Goal: Check status: Check status

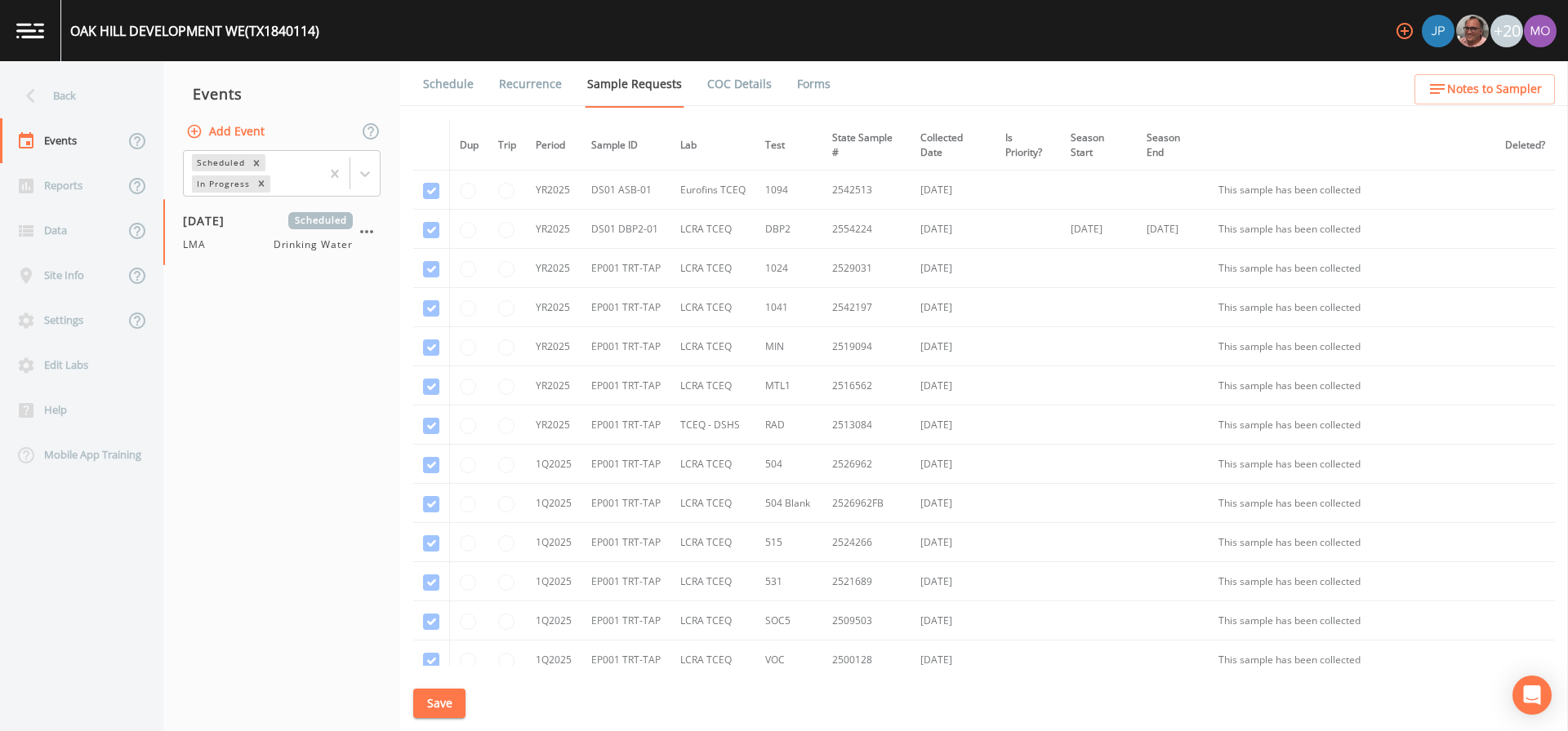
click at [48, 91] on div "Back" at bounding box center [73, 95] width 147 height 45
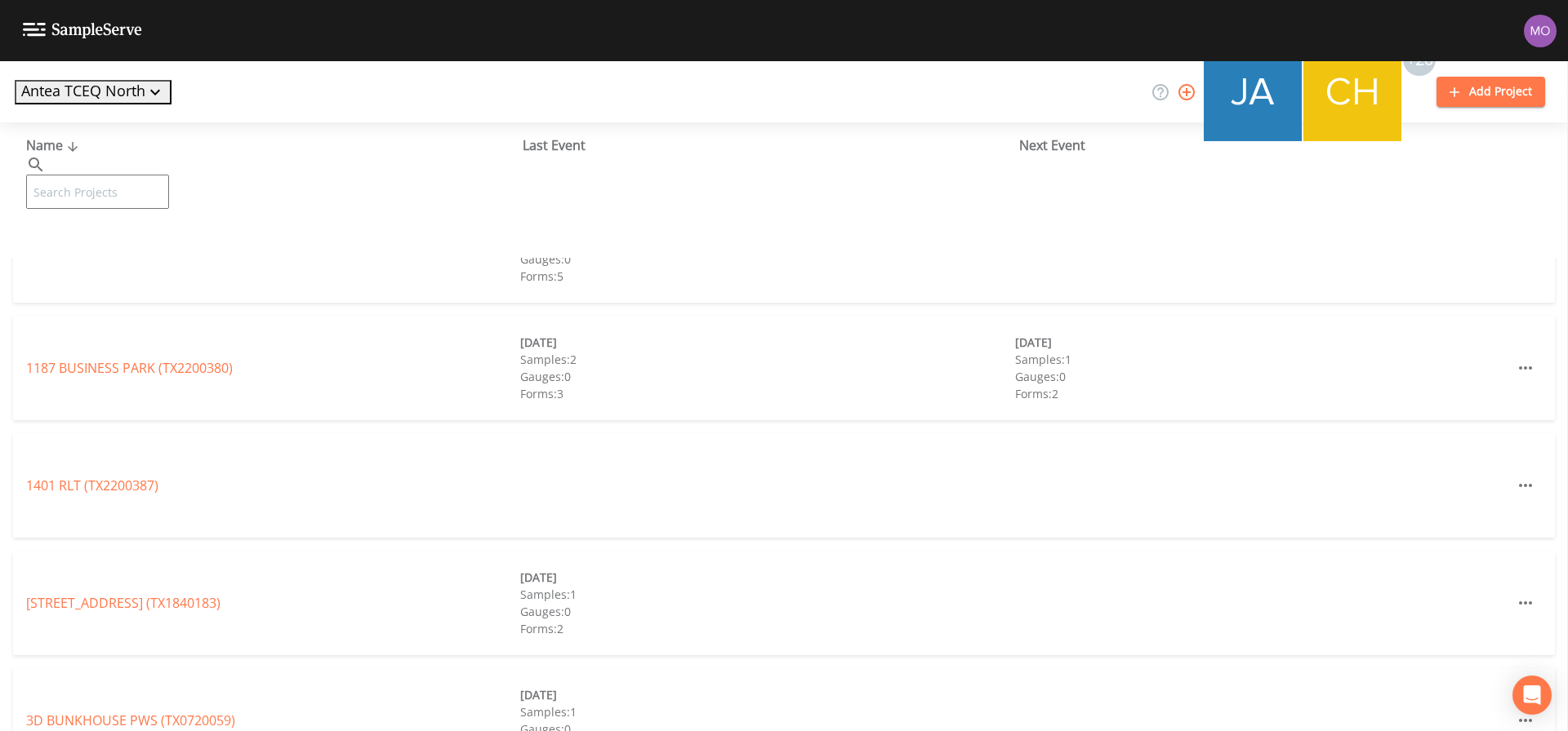
click at [134, 174] on input "text" at bounding box center [97, 191] width 143 height 34
paste input "TX0050003"
type input "TX0050003"
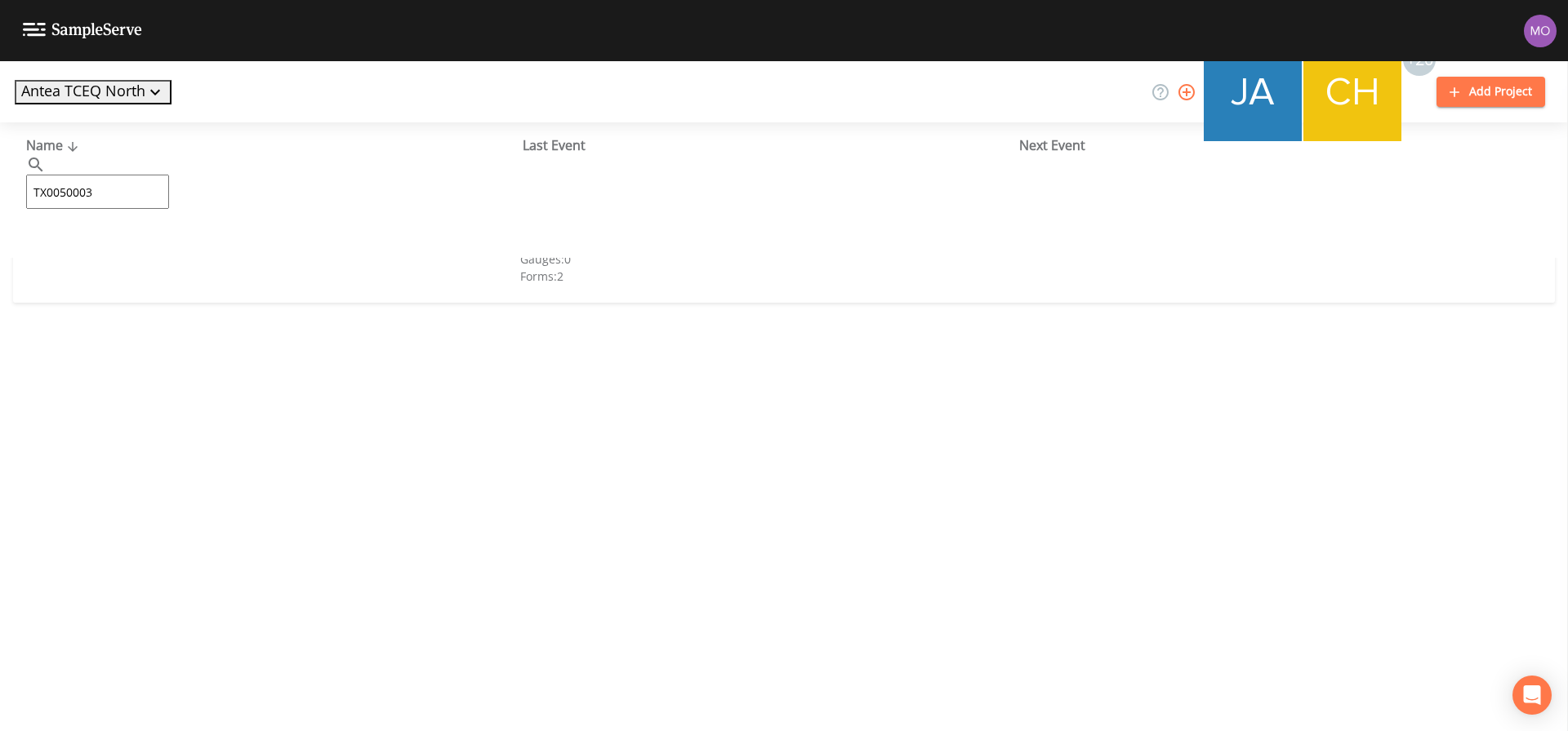
click at [121, 250] on link "CITY OF [GEOGRAPHIC_DATA] (TX0050003)" at bounding box center [154, 250] width 256 height 18
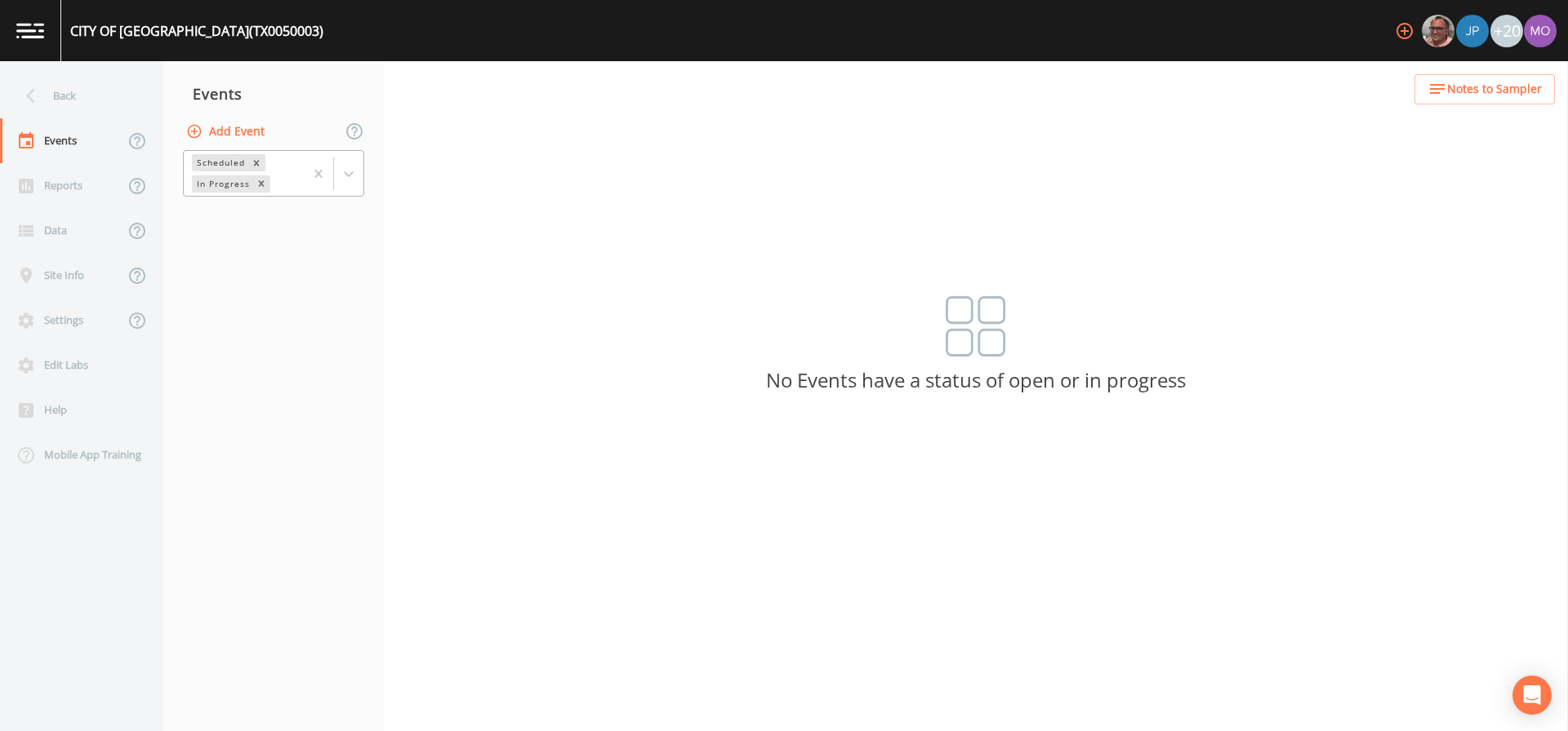
click at [211, 186] on div "In Progress" at bounding box center [222, 184] width 60 height 18
click at [226, 205] on div "Completed" at bounding box center [274, 198] width 181 height 15
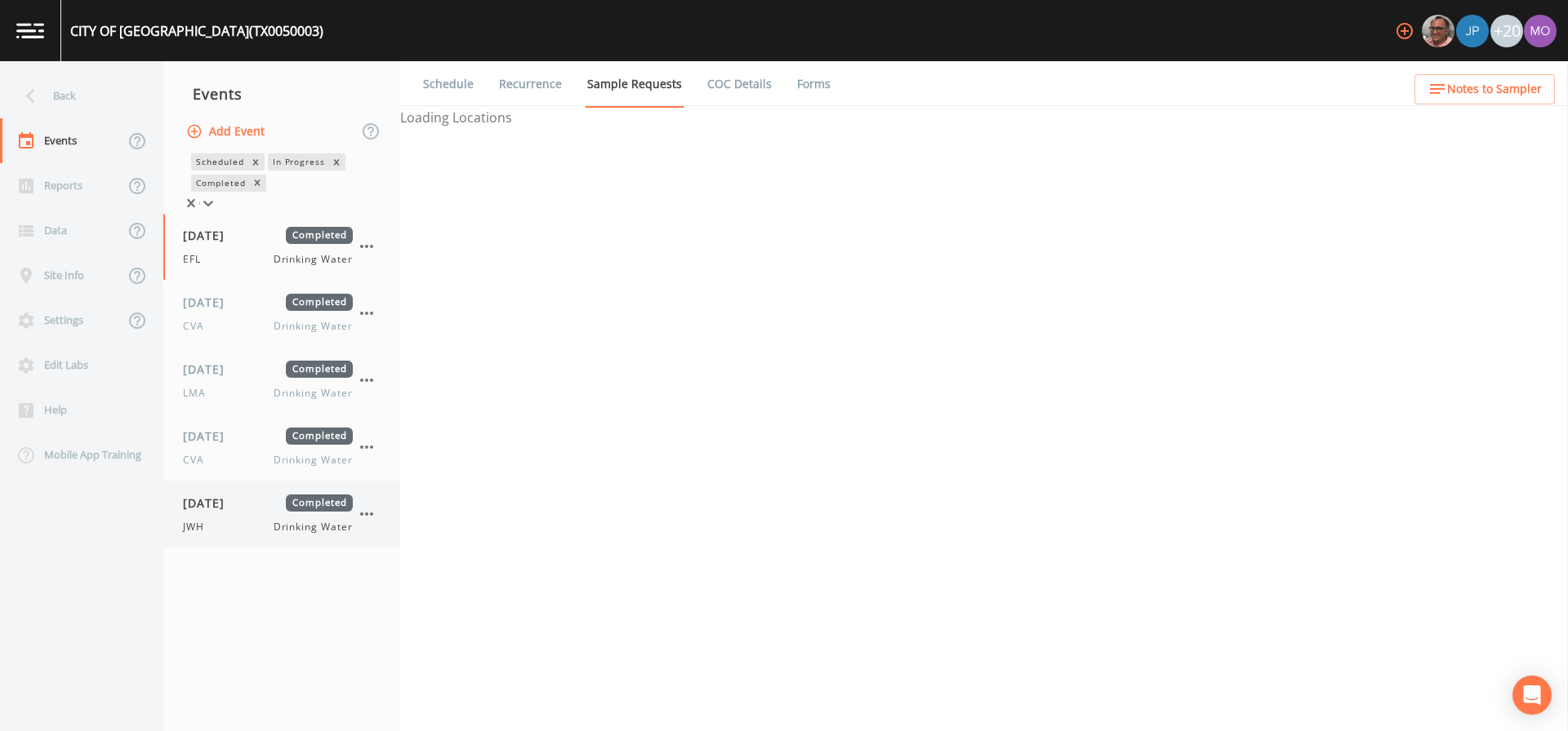
click at [220, 534] on div "JWH Drinking Water" at bounding box center [268, 527] width 169 height 15
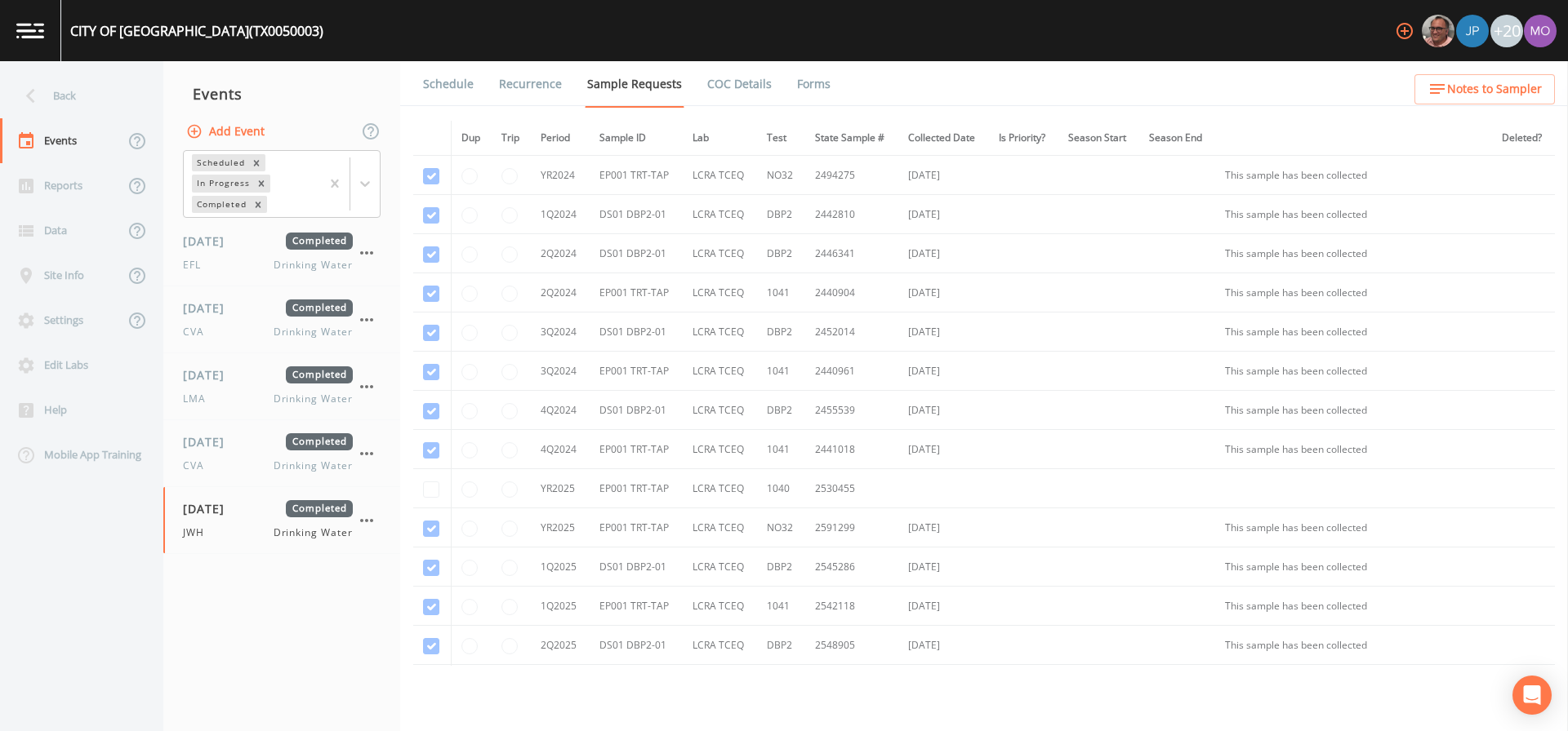
click at [814, 91] on link "Forms" at bounding box center [813, 84] width 38 height 46
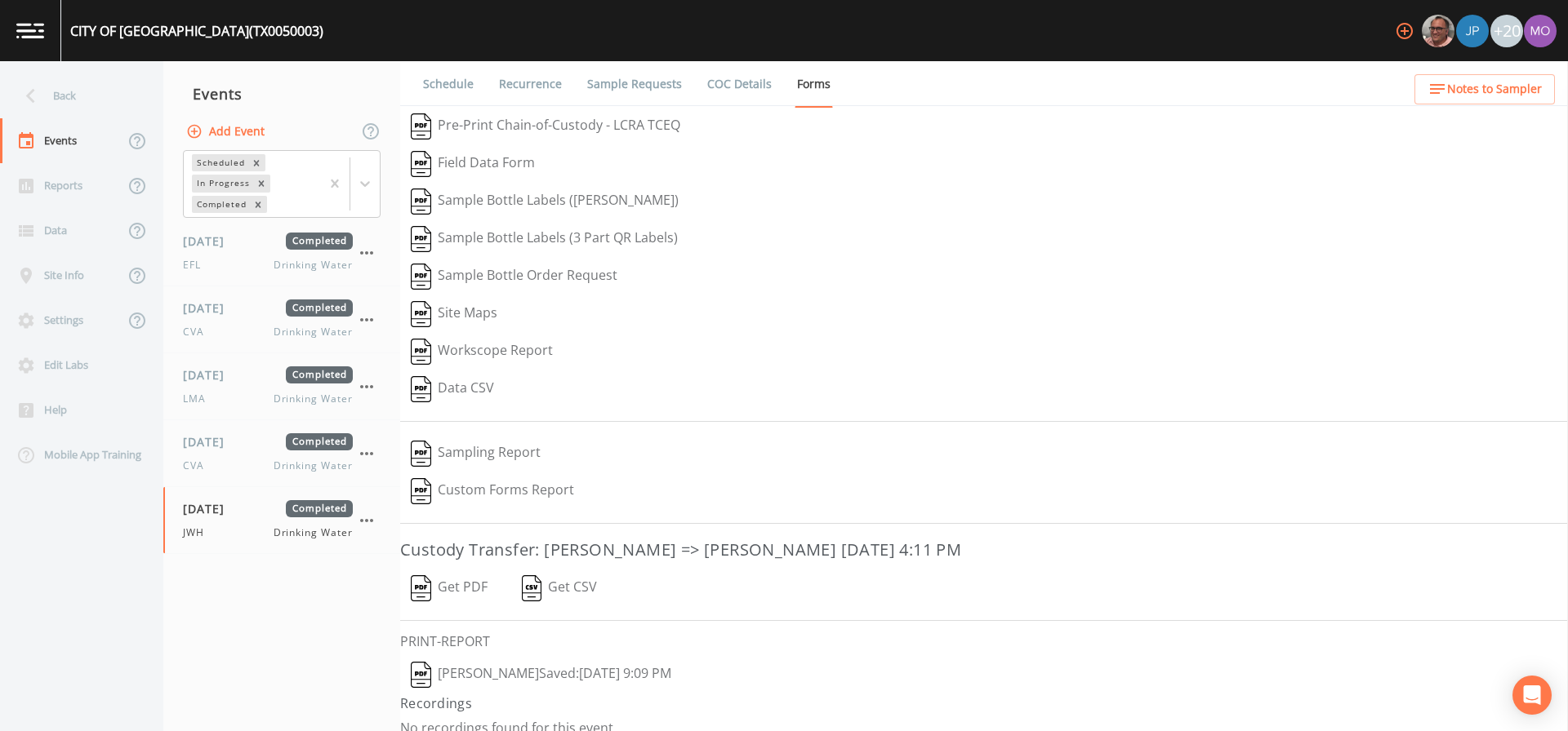
scroll to position [18, 0]
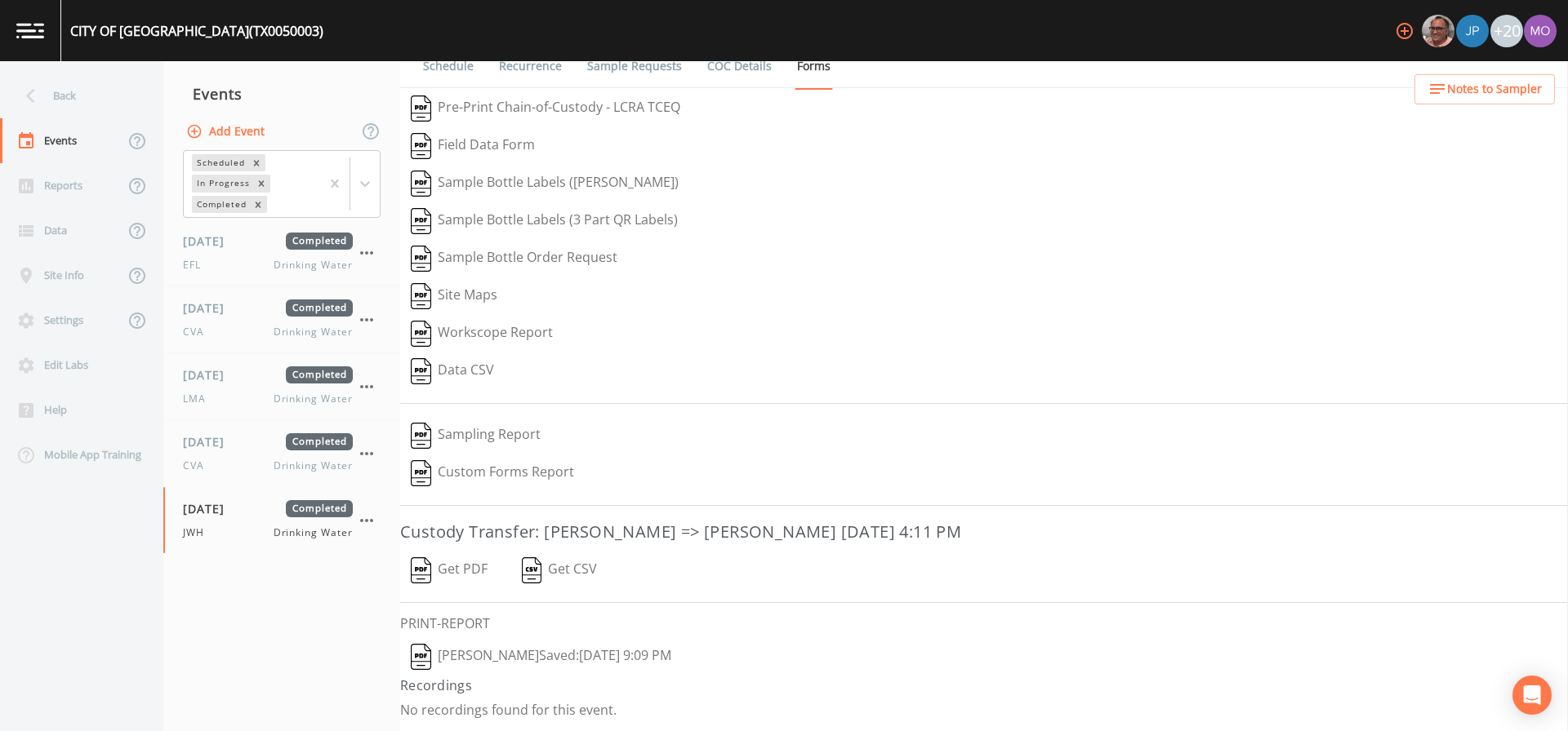
click at [417, 650] on img "button" at bounding box center [421, 656] width 20 height 26
click at [236, 439] on span "[DATE]" at bounding box center [209, 442] width 53 height 18
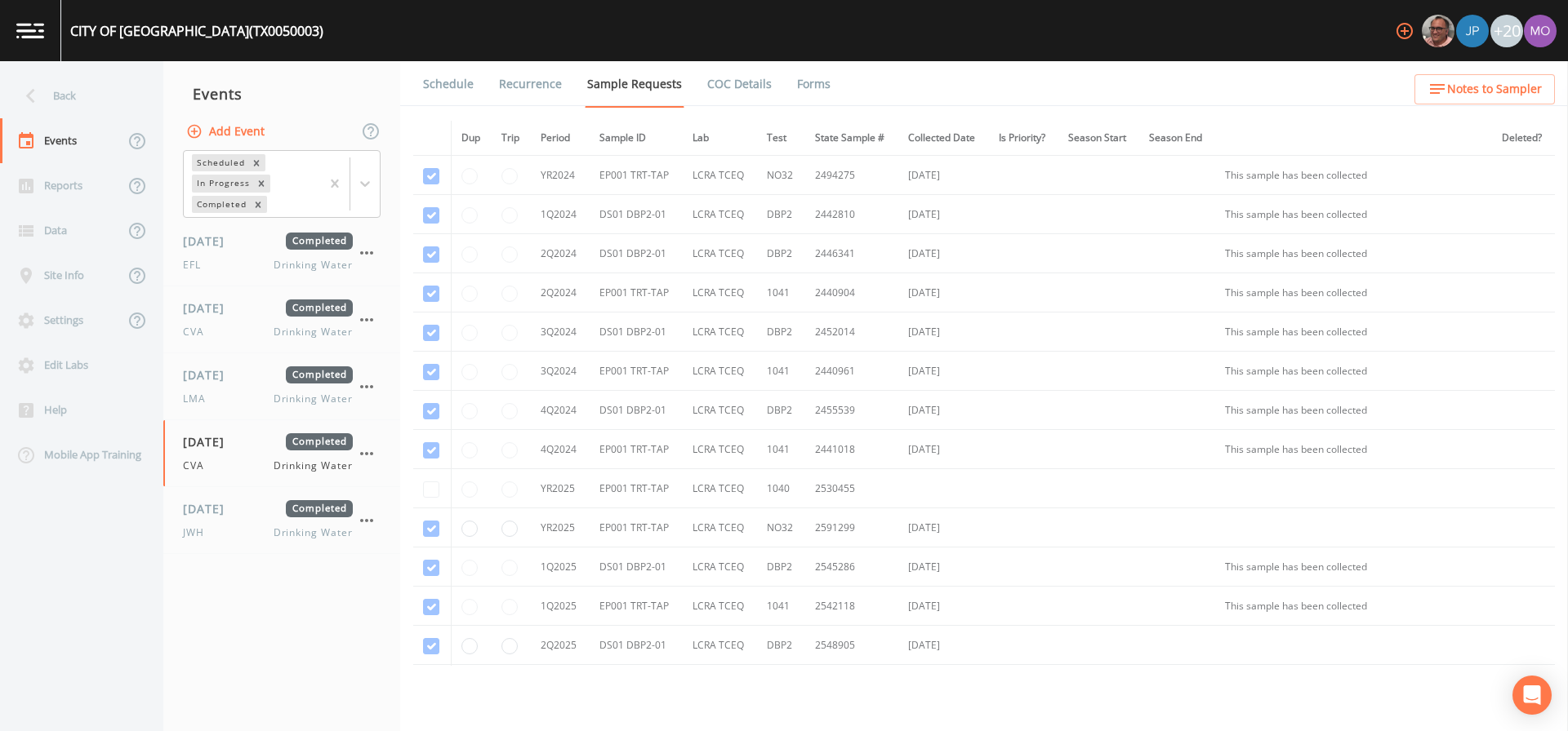
click at [795, 81] on link "Forms" at bounding box center [813, 84] width 38 height 46
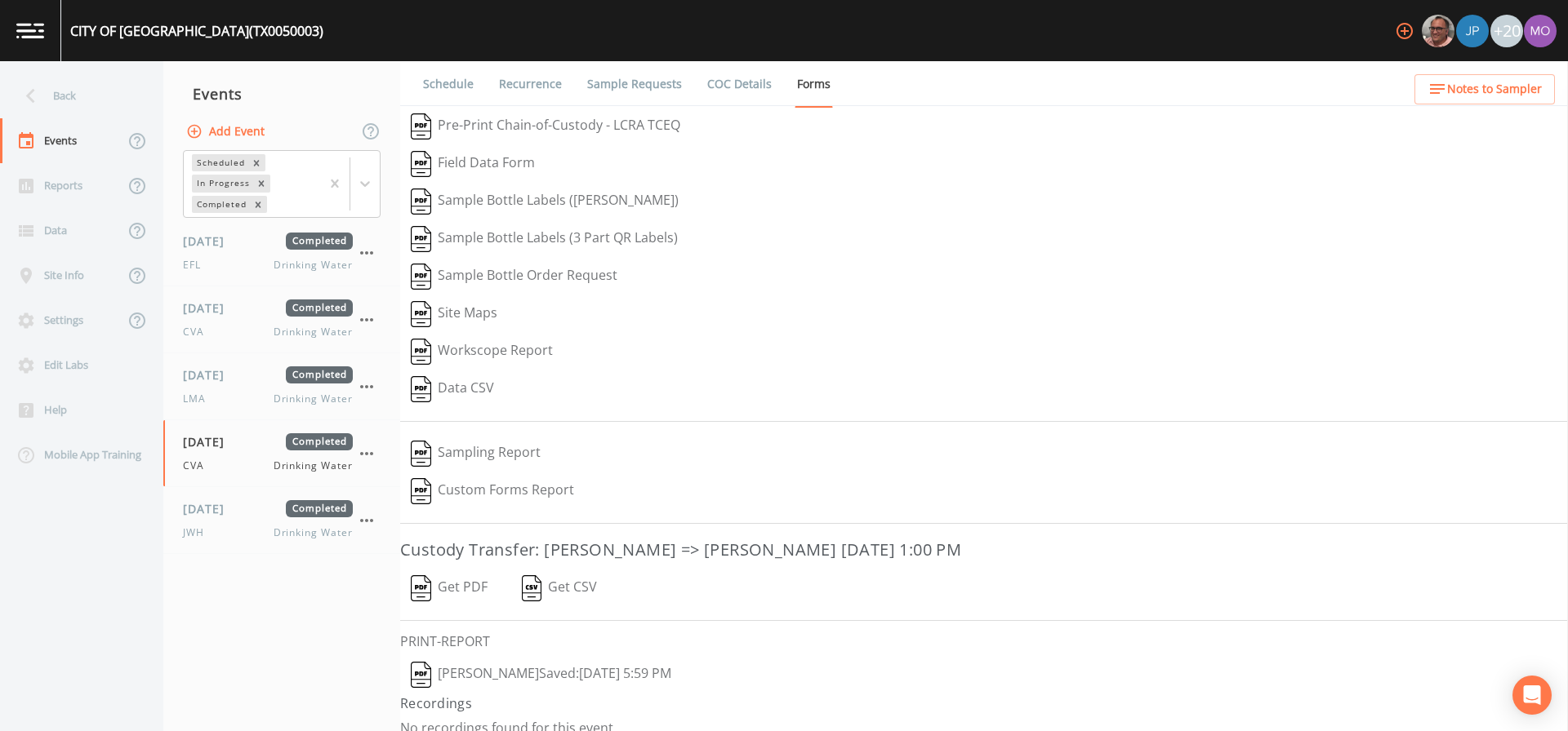
scroll to position [18, 0]
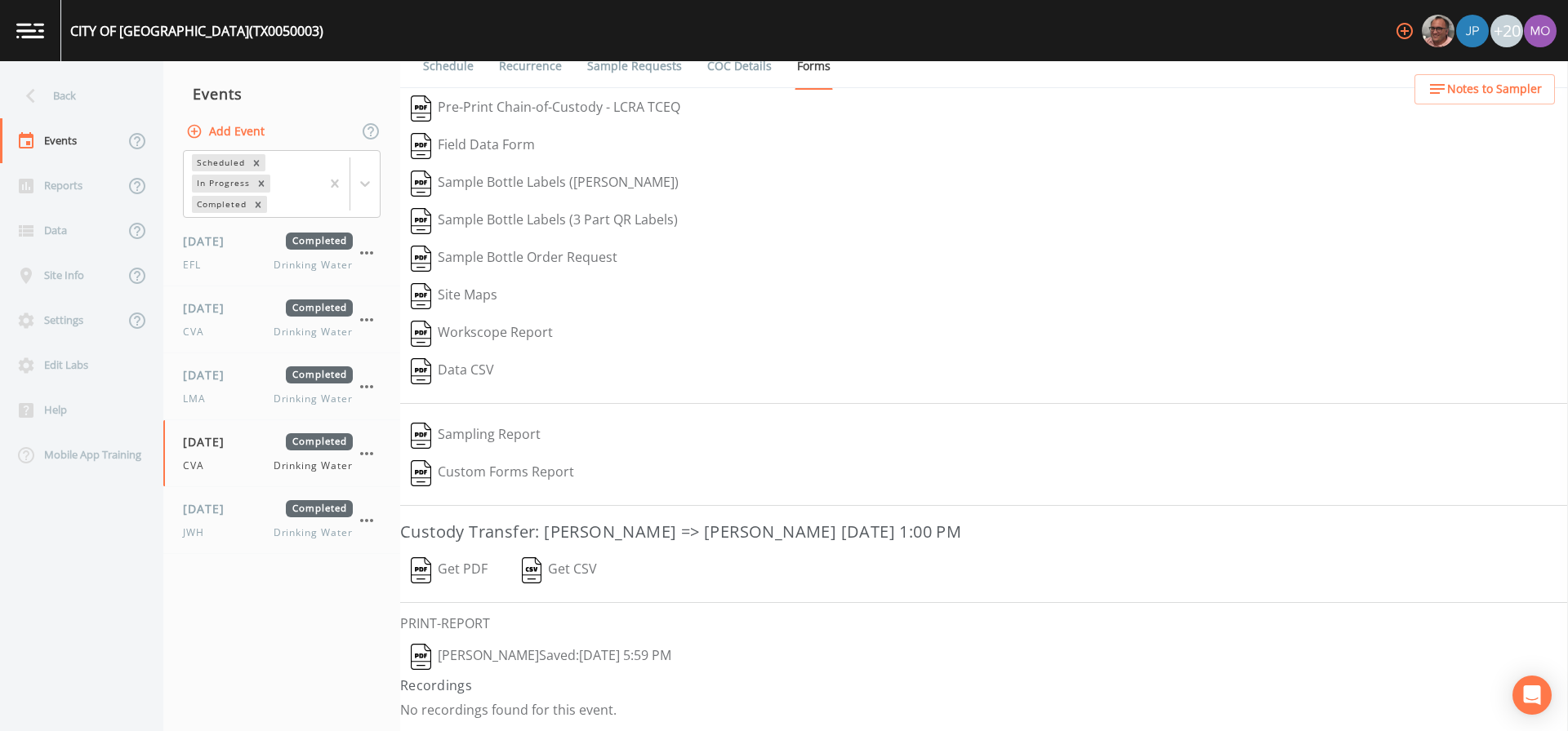
click at [424, 654] on img "button" at bounding box center [421, 656] width 20 height 26
click at [236, 373] on span "[DATE]" at bounding box center [209, 375] width 53 height 18
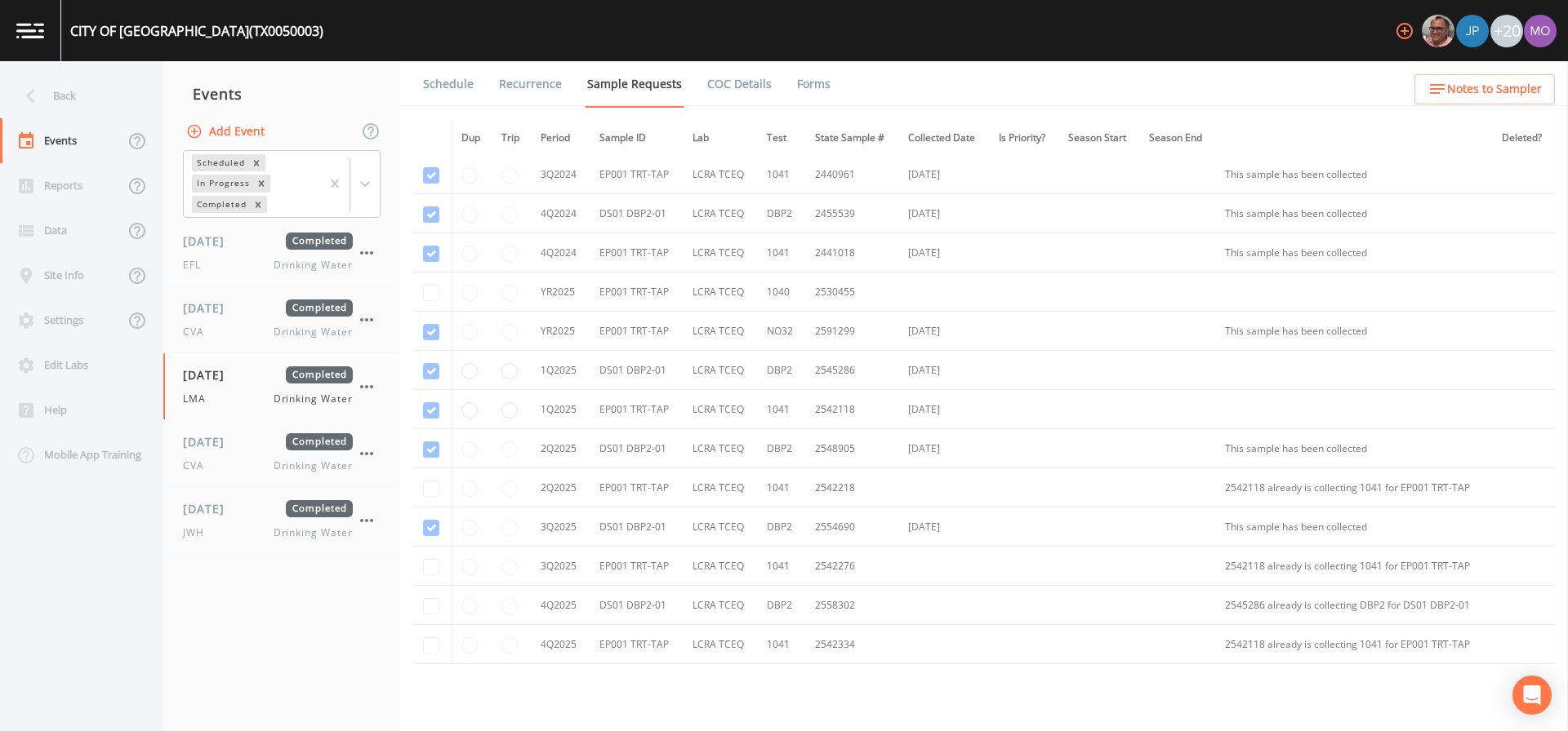
scroll to position [326, 0]
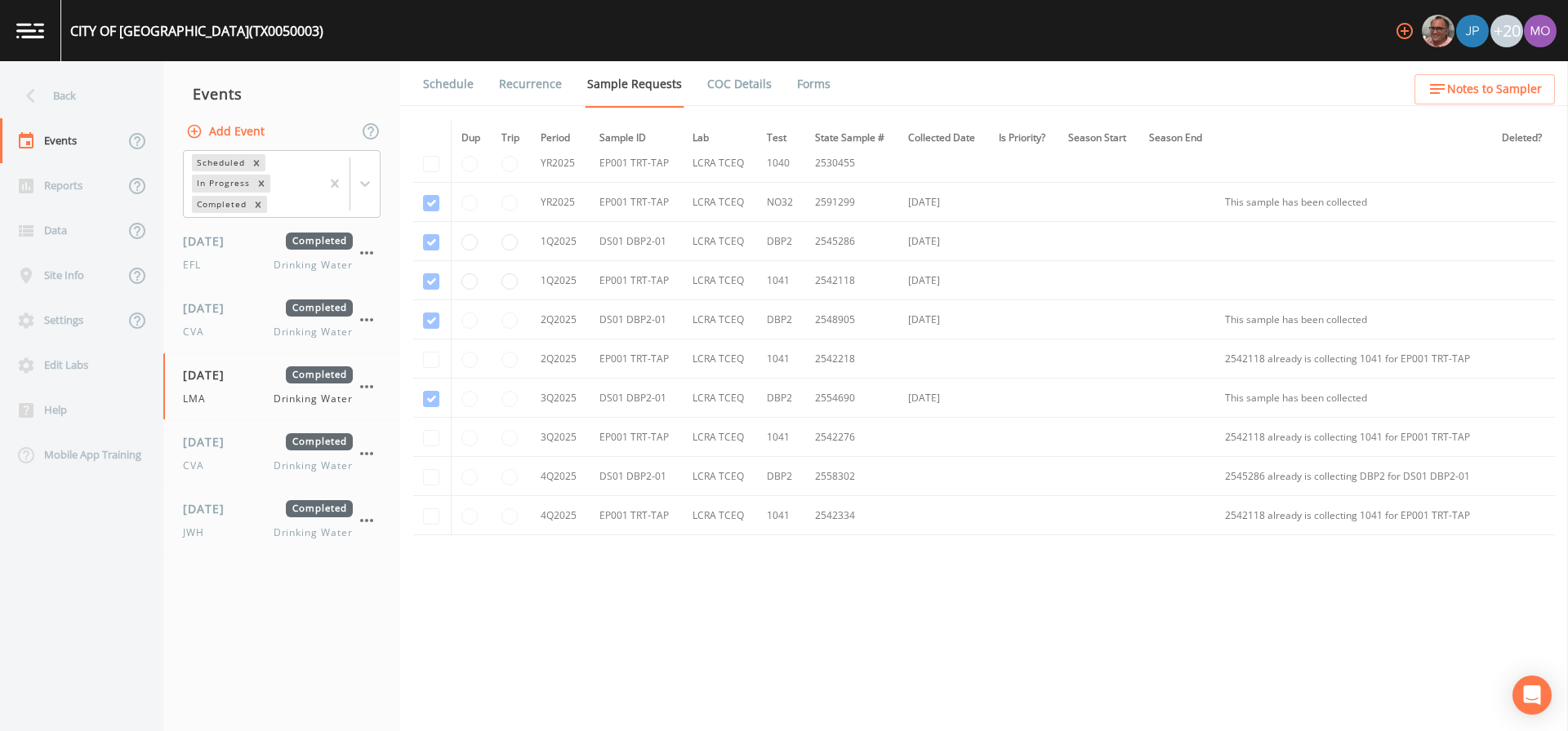
click at [800, 89] on link "Forms" at bounding box center [813, 84] width 38 height 46
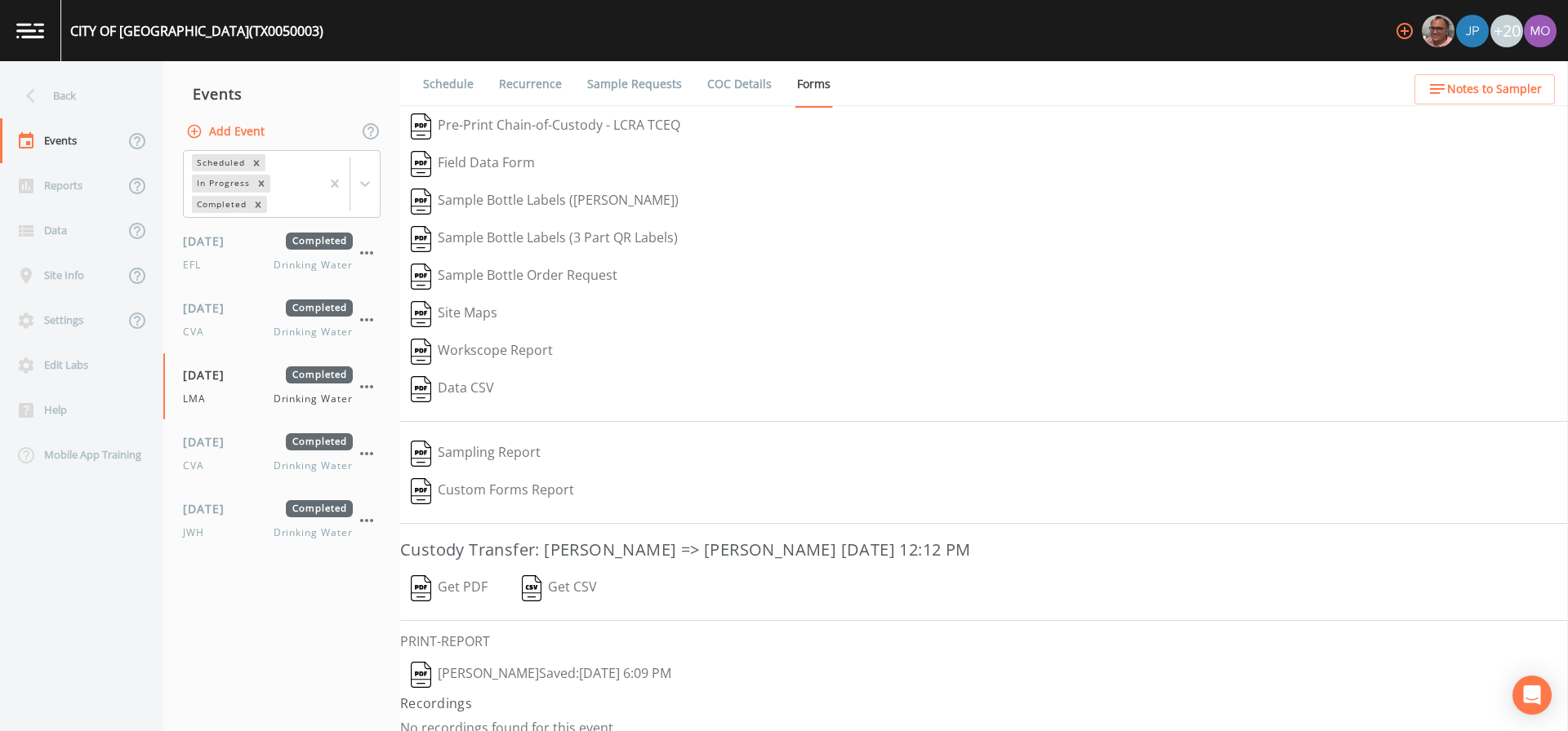
scroll to position [18, 0]
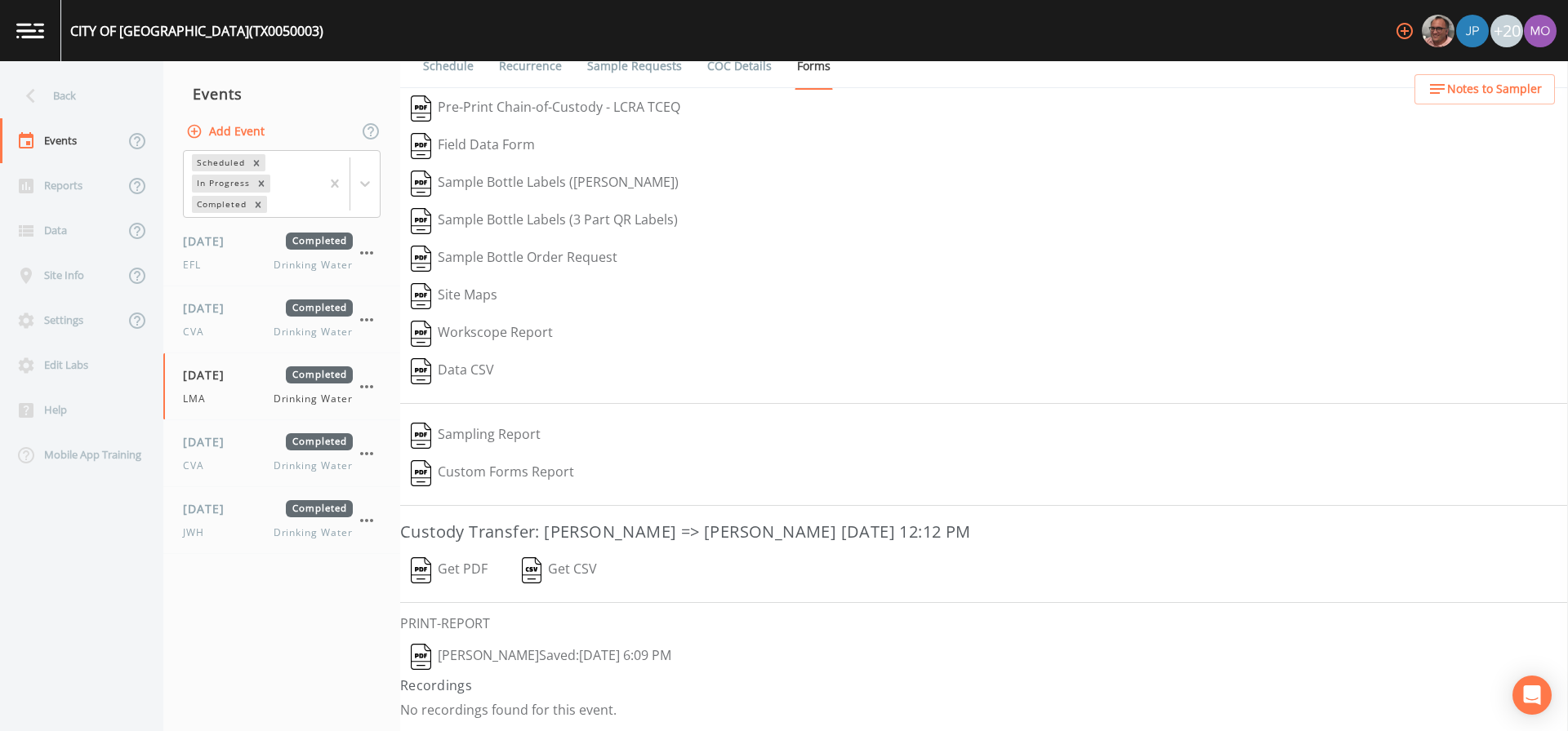
click at [427, 659] on img "button" at bounding box center [421, 656] width 20 height 26
click at [107, 98] on div "Back" at bounding box center [73, 95] width 147 height 45
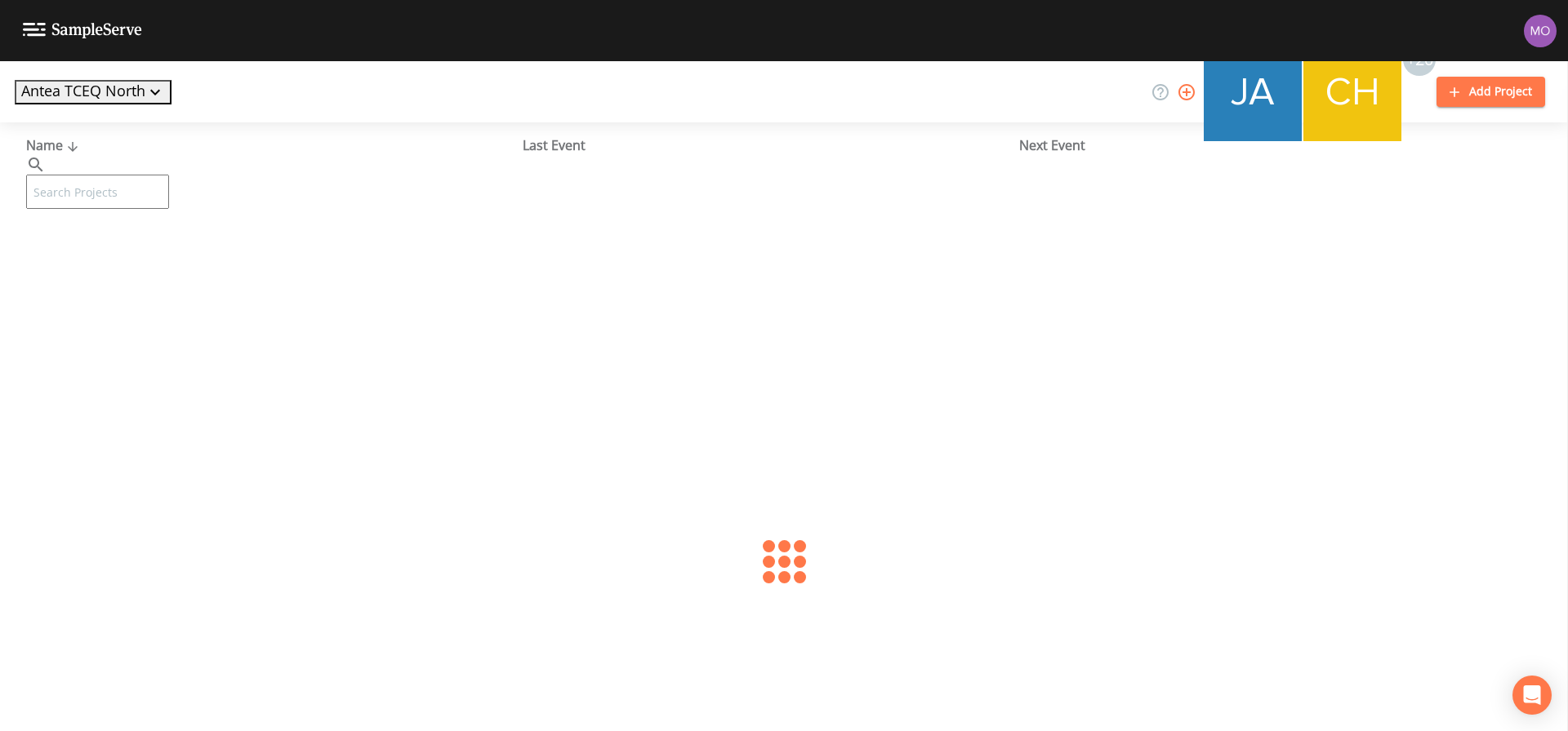
click at [133, 174] on input "text" at bounding box center [97, 191] width 143 height 34
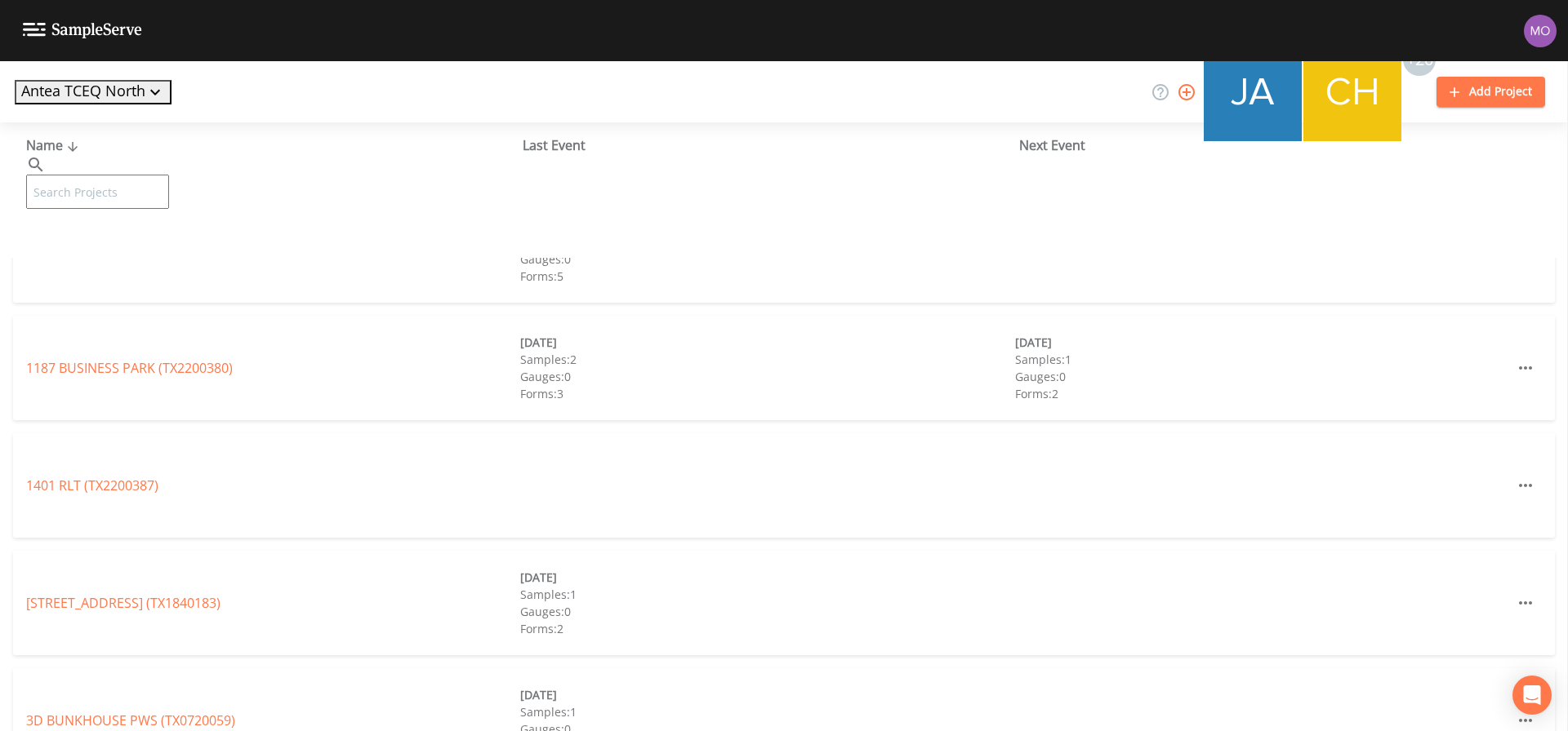
paste input "TX1110028"
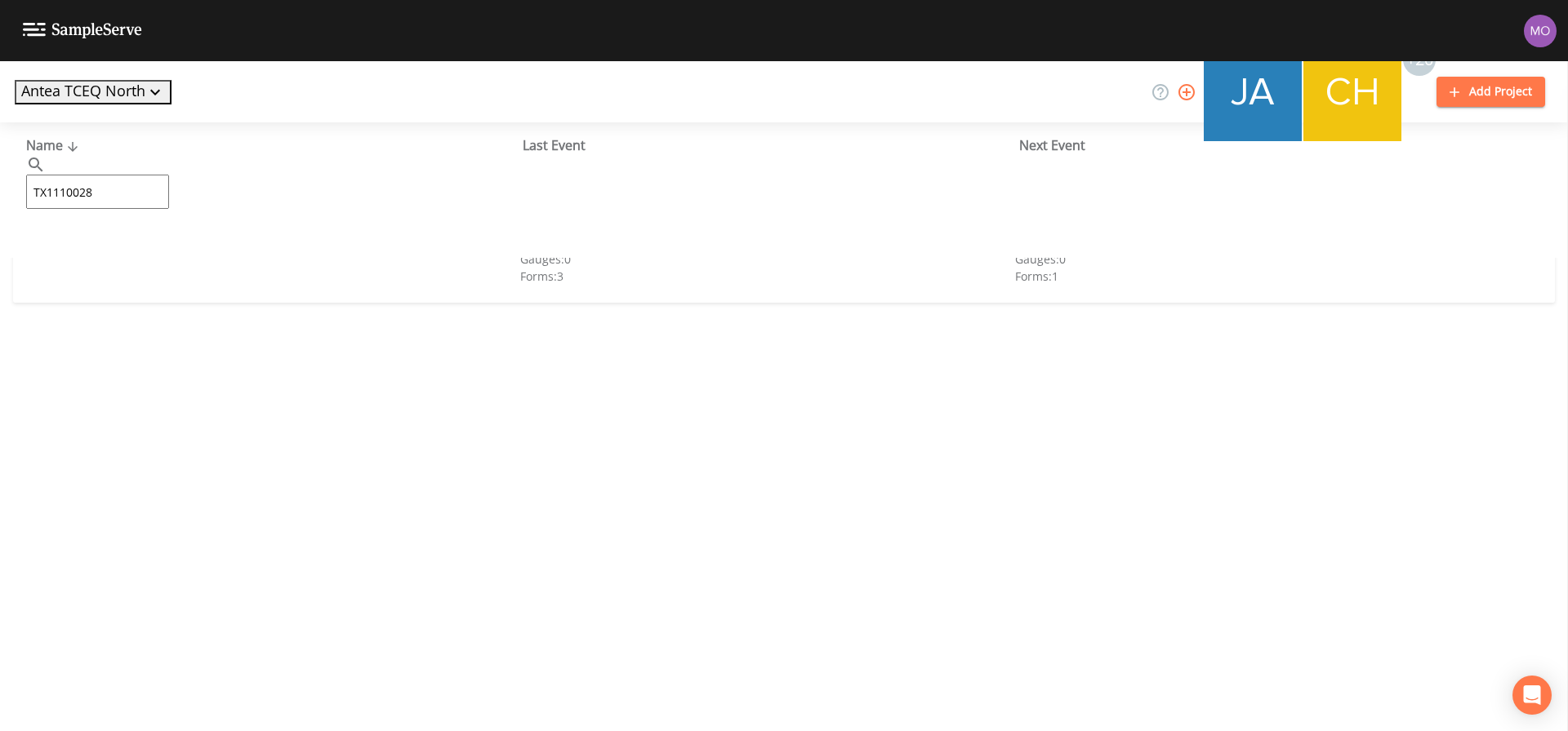
type input "TX1110028"
click at [119, 252] on link "[GEOGRAPHIC_DATA] (TX1110028)" at bounding box center [130, 250] width 207 height 18
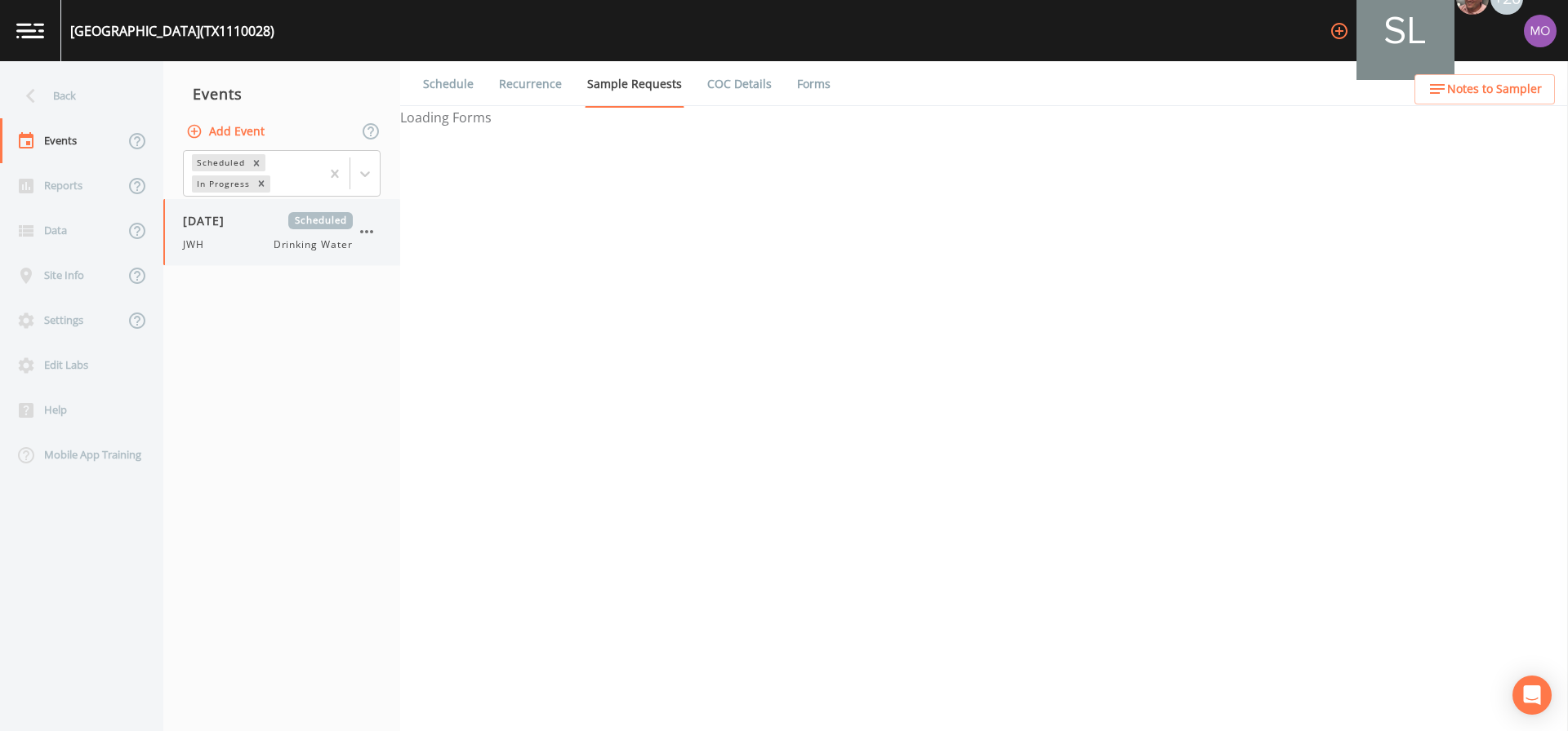
click at [228, 224] on span "[DATE]" at bounding box center [209, 221] width 53 height 18
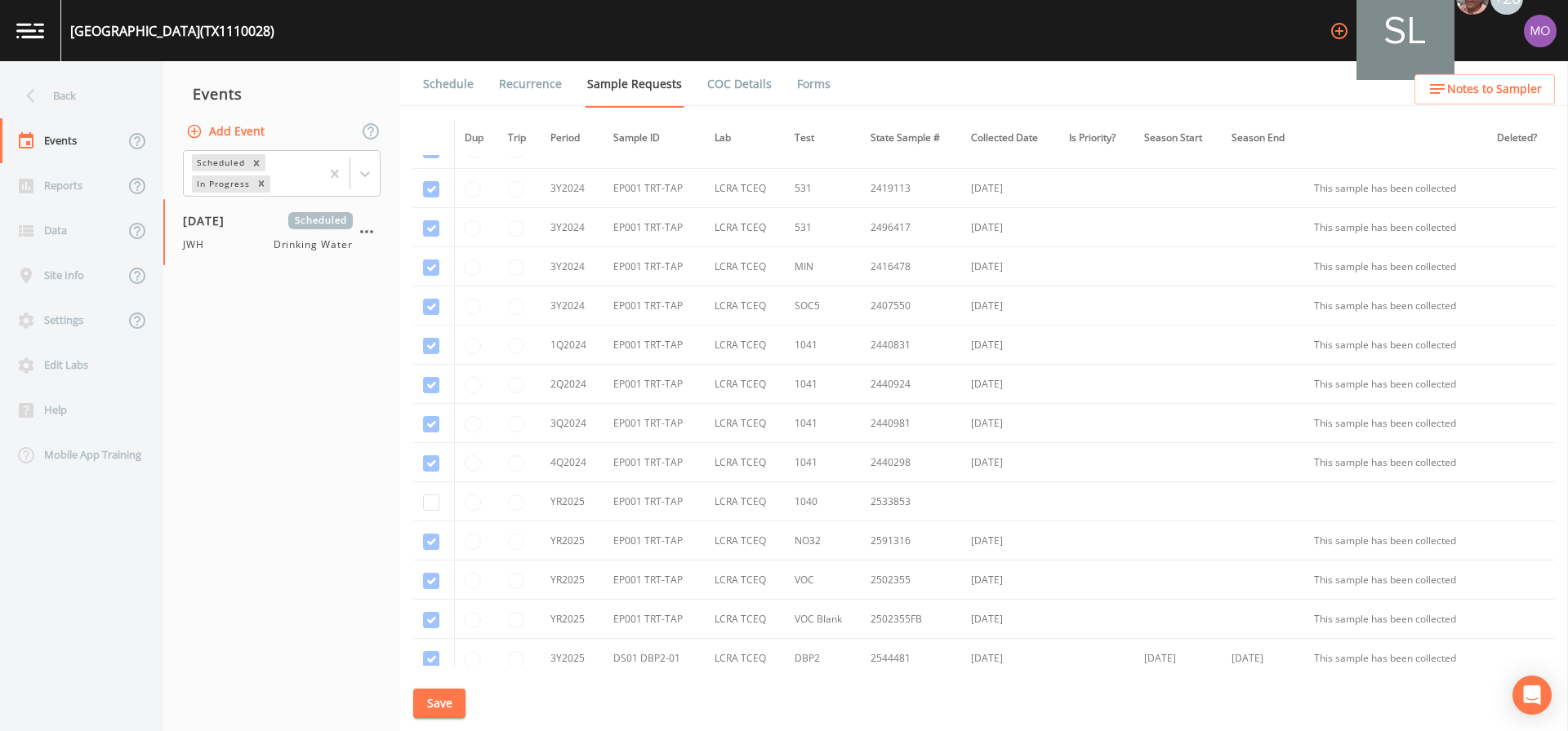
scroll to position [166, 0]
